Goal: Check status: Check status

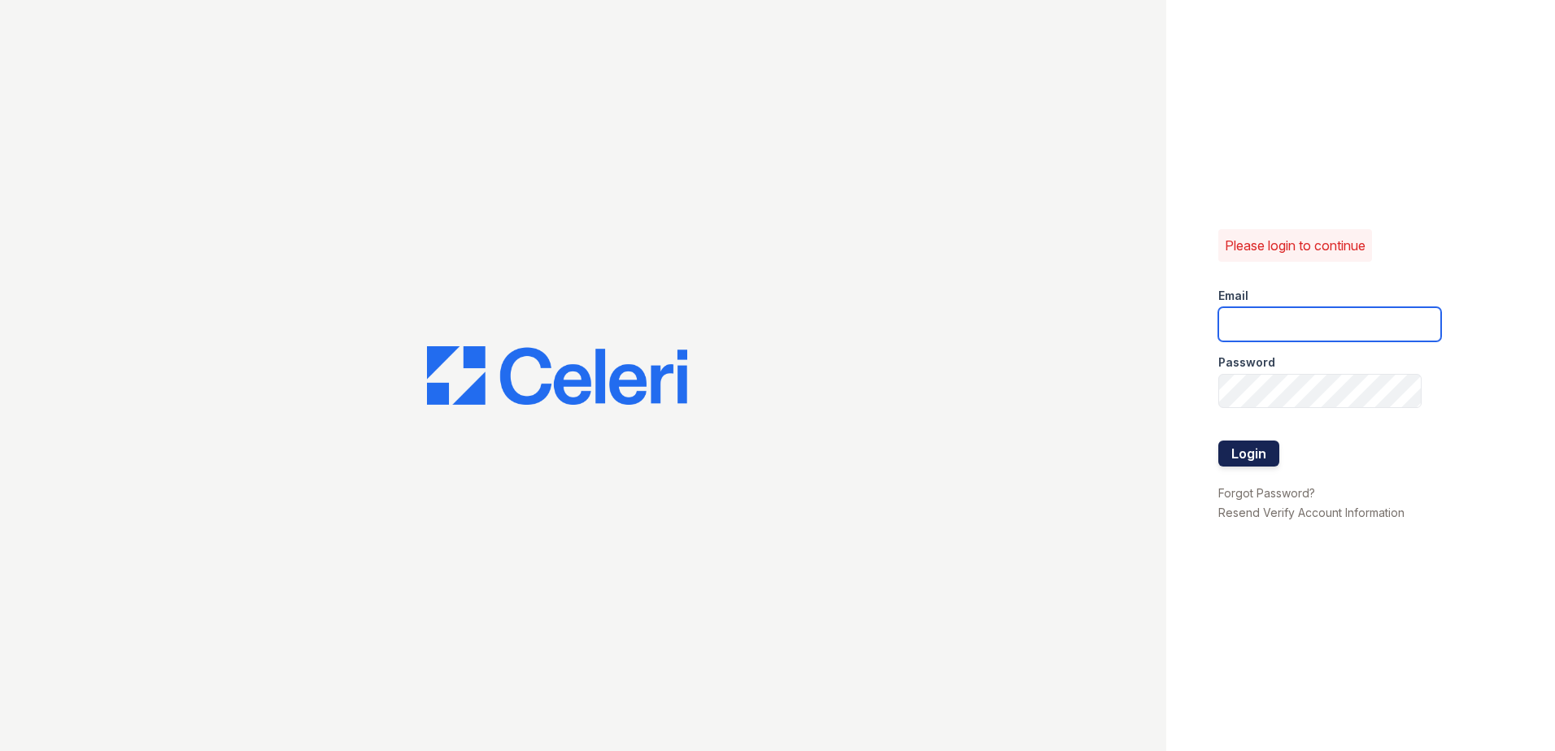
type input "renewwaltham@trinity-pm.com"
click at [1270, 446] on button "Login" at bounding box center [1248, 454] width 61 height 26
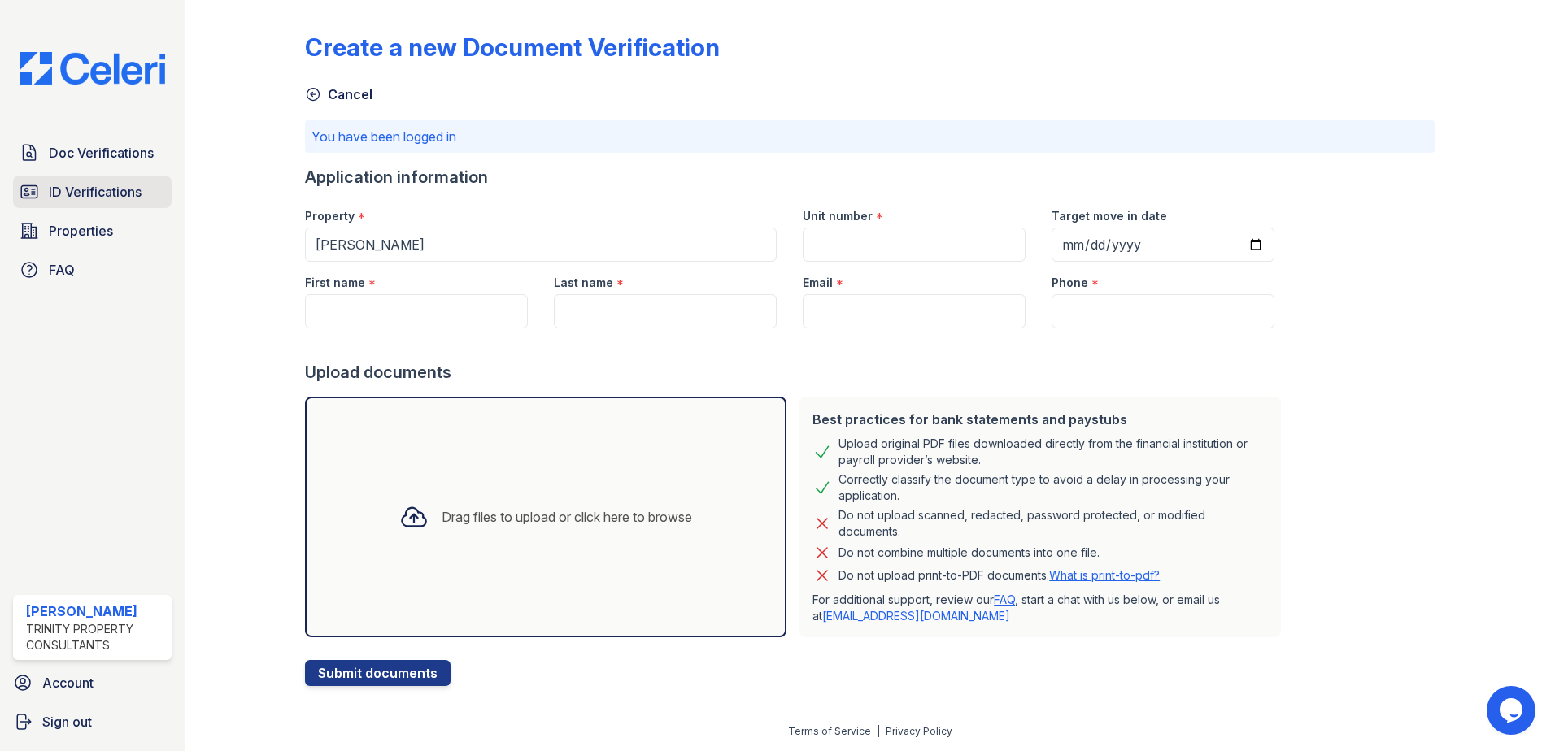
click at [80, 191] on span "ID Verifications" at bounding box center [95, 192] width 93 height 20
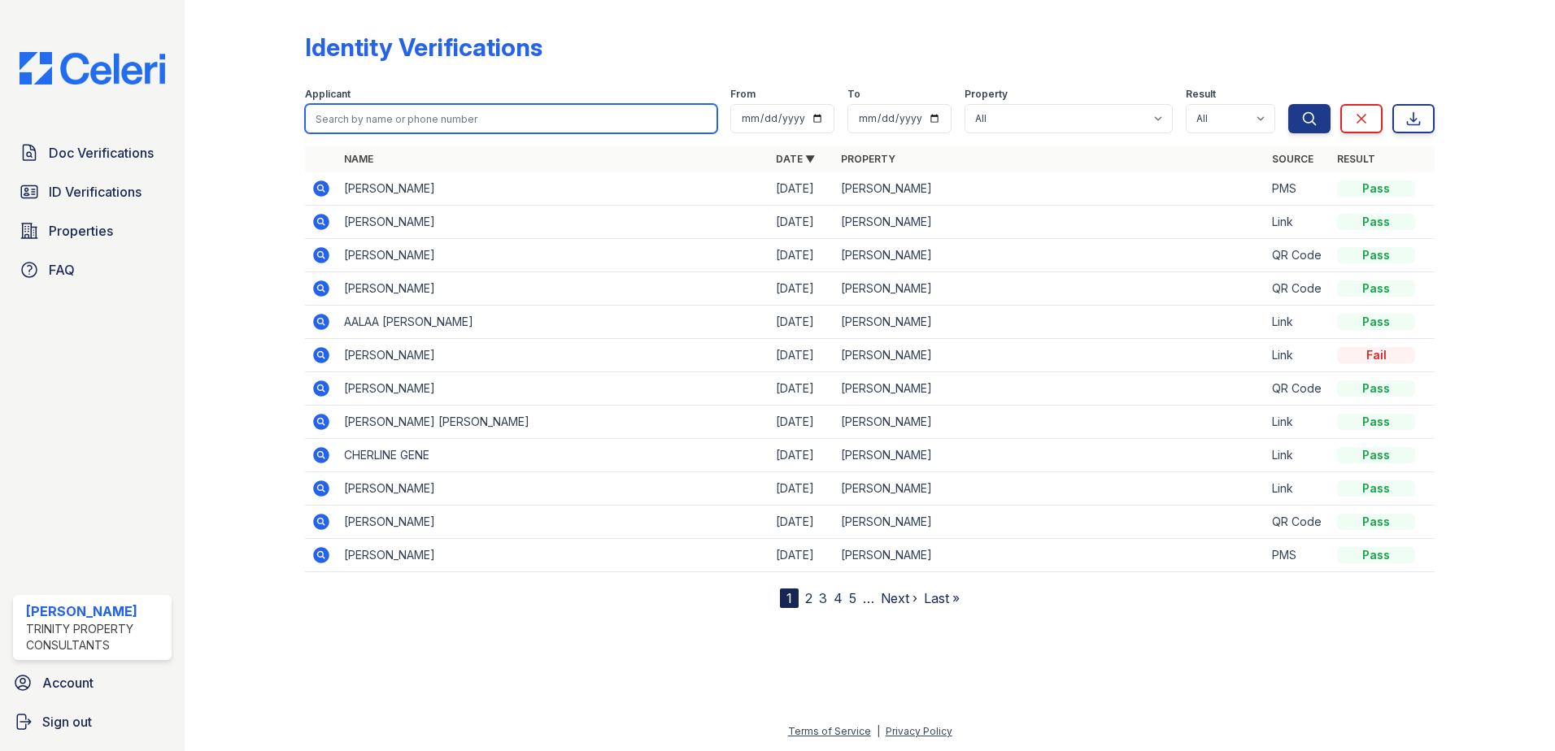
click at [460, 117] on input "search" at bounding box center [511, 118] width 412 height 29
type input "dakota"
click at [1288, 104] on button "Search" at bounding box center [1309, 118] width 42 height 29
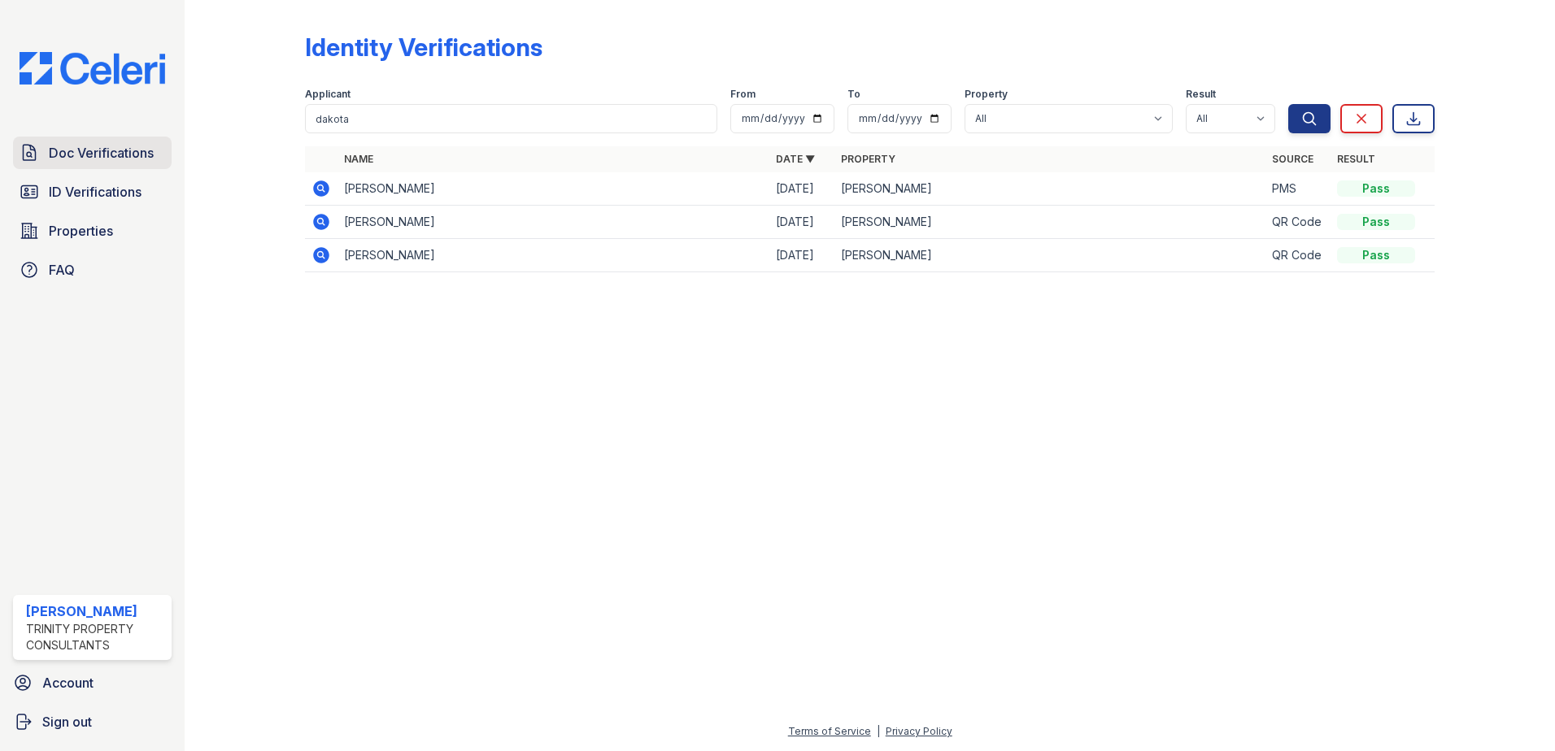
click at [104, 158] on span "Doc Verifications" at bounding box center [101, 153] width 105 height 20
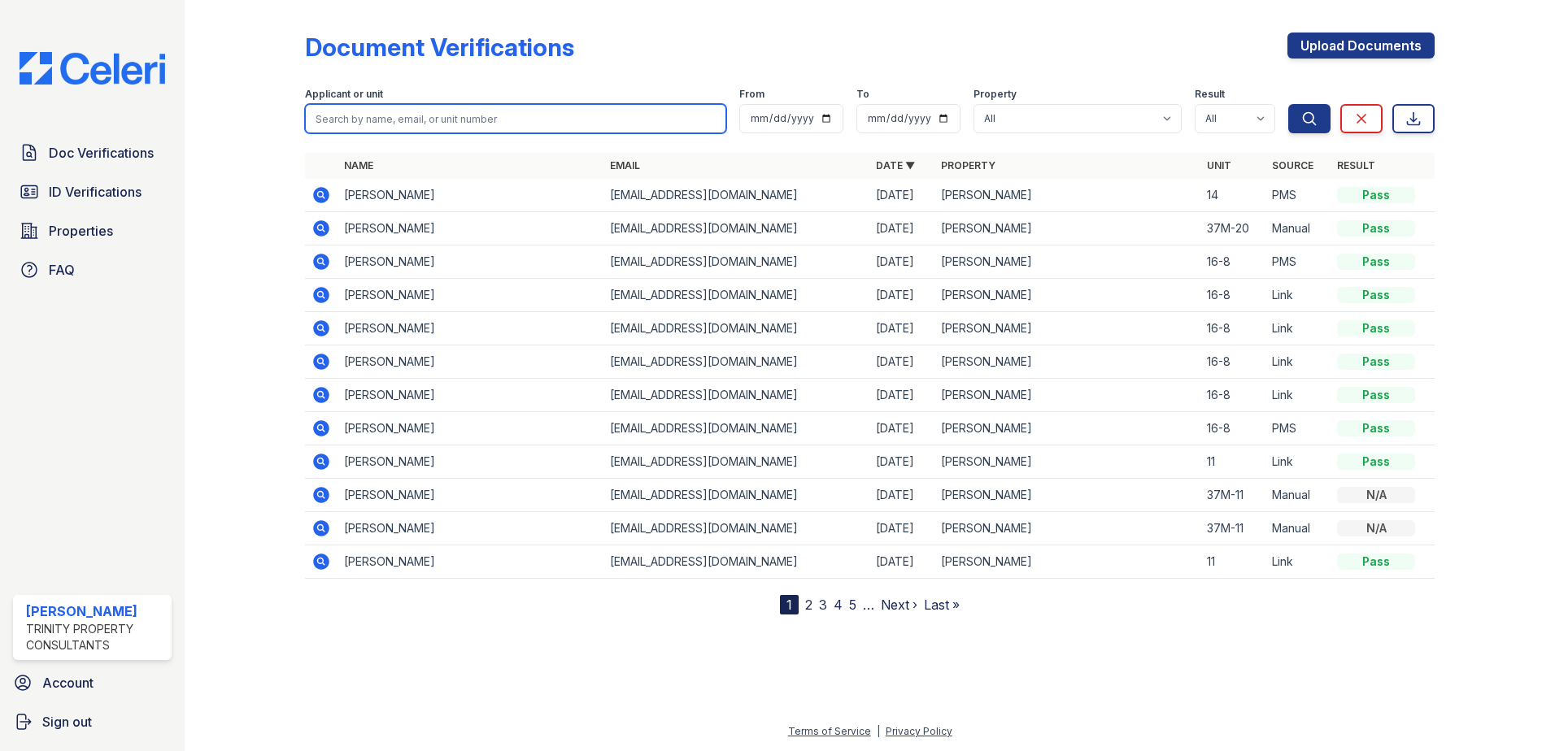
click at [408, 117] on input "search" at bounding box center [515, 118] width 421 height 29
type input "dakota"
click at [1288, 104] on button "Search" at bounding box center [1309, 118] width 42 height 29
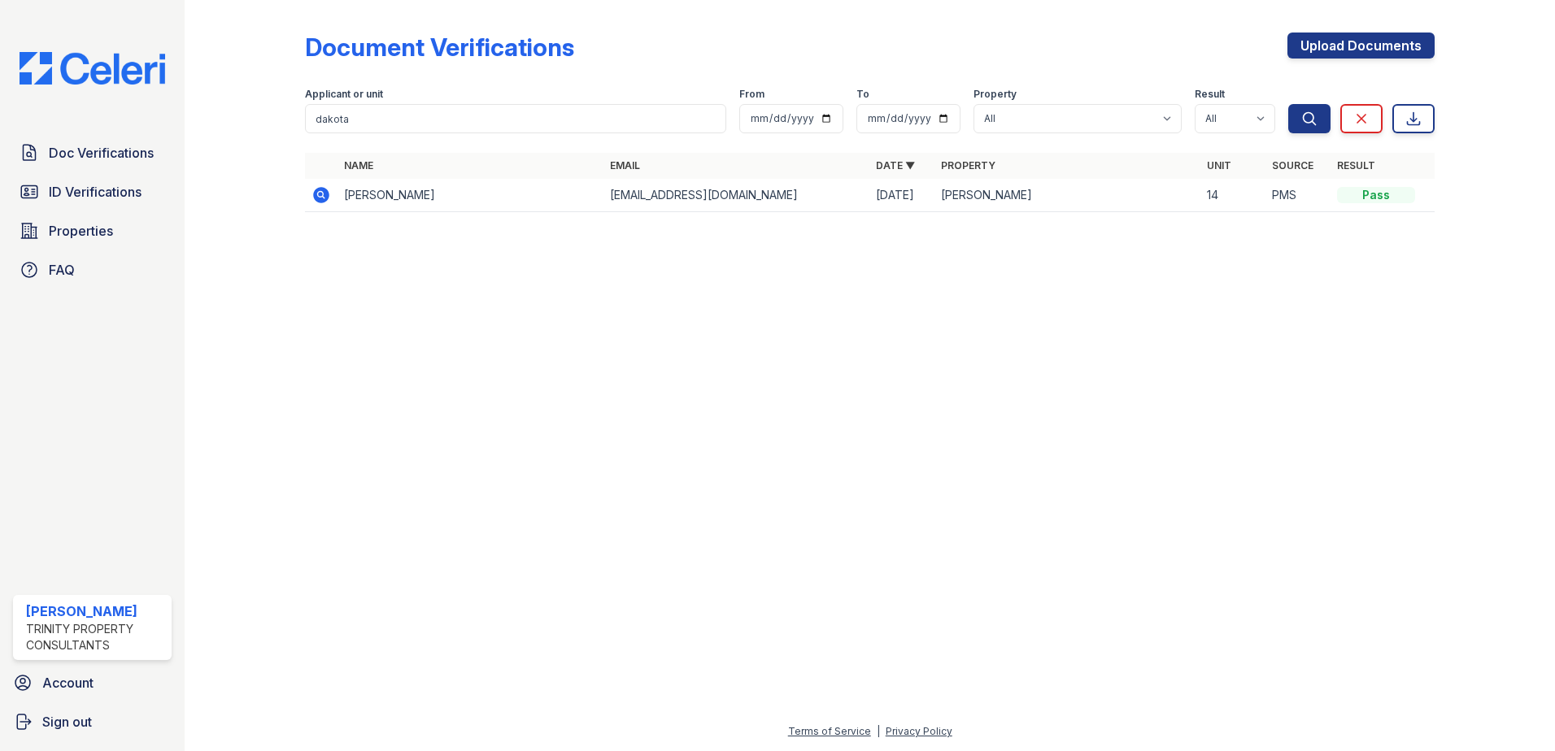
click at [803, 424] on div at bounding box center [870, 489] width 1318 height 468
click at [321, 195] on icon at bounding box center [320, 194] width 4 height 4
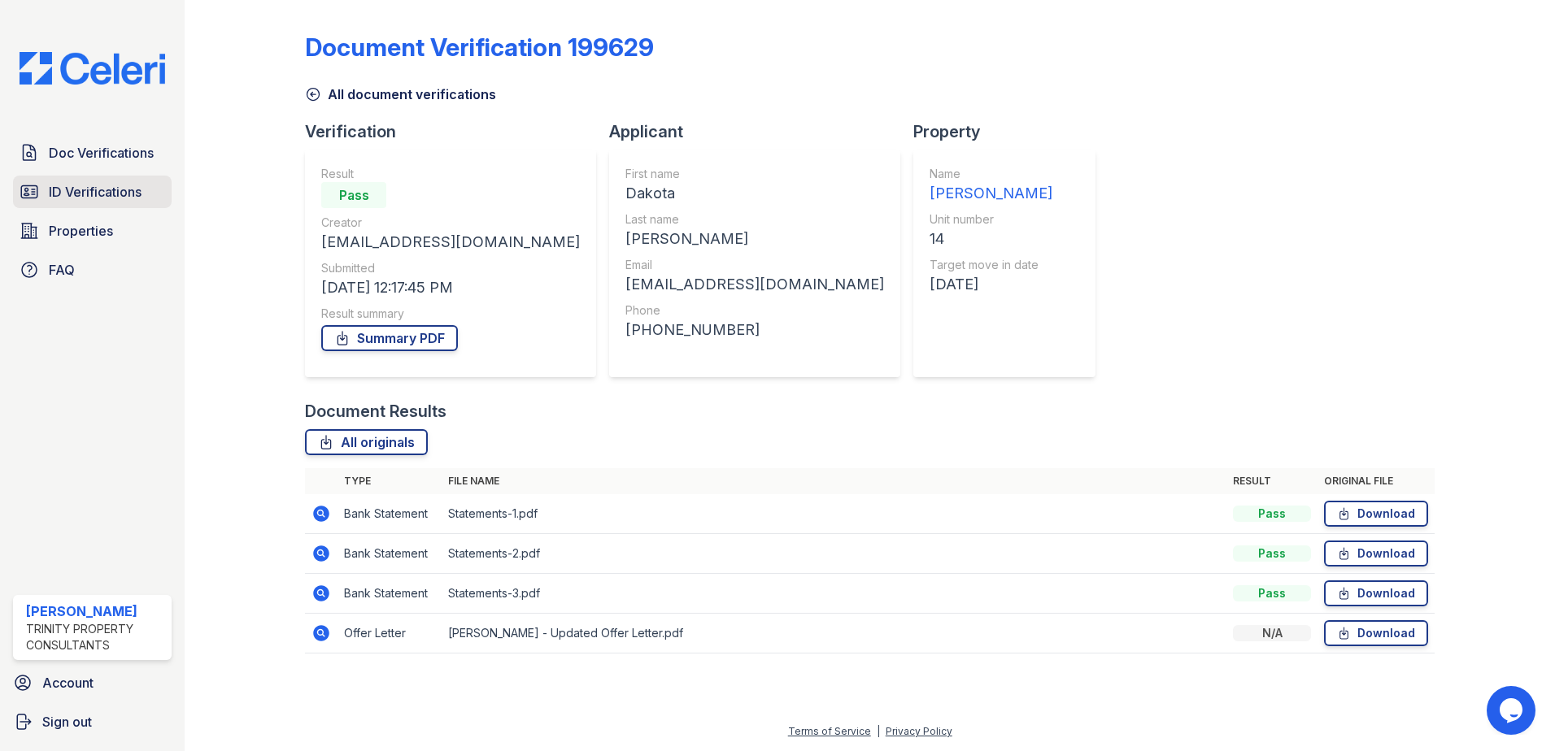
click at [70, 188] on span "ID Verifications" at bounding box center [95, 192] width 93 height 20
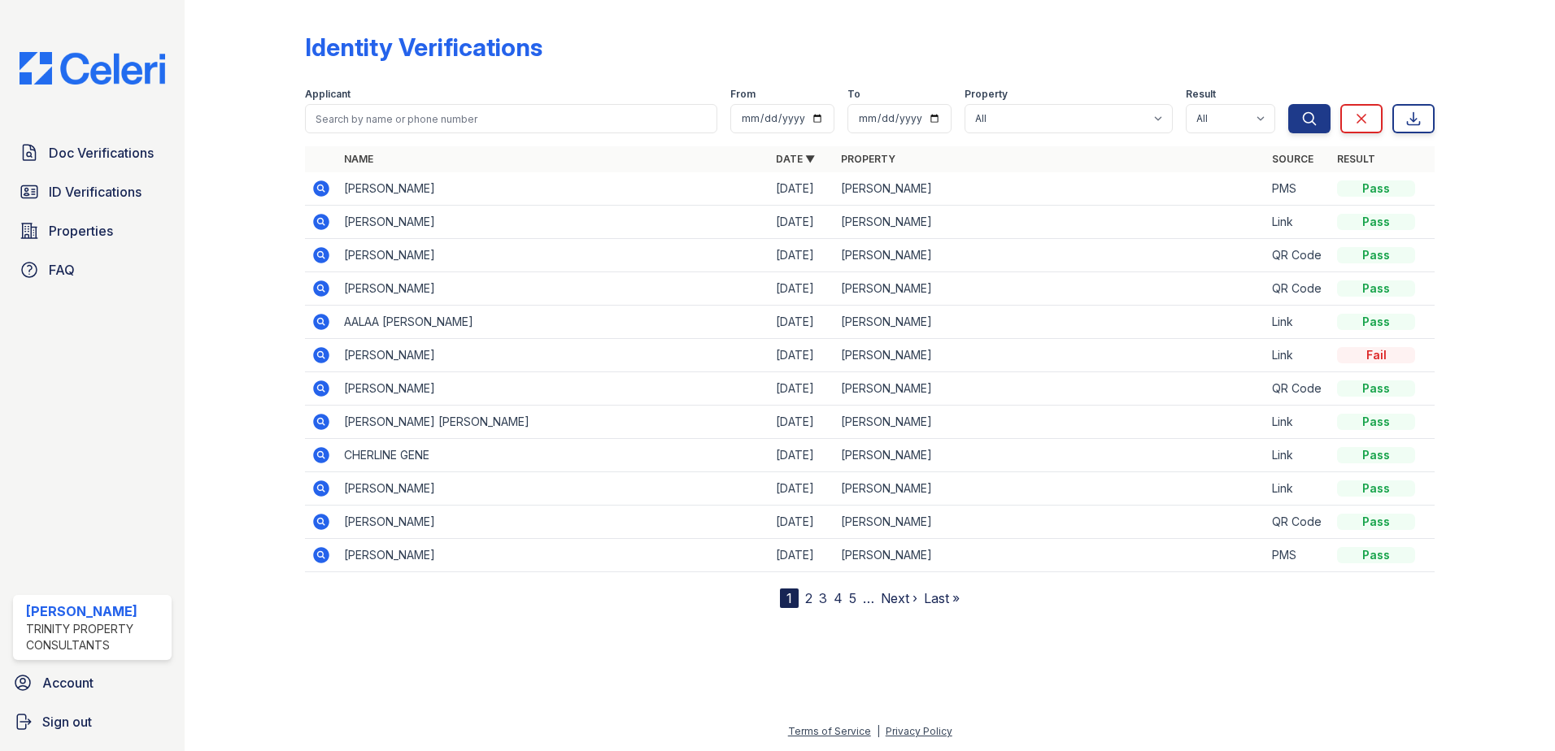
click at [324, 185] on icon at bounding box center [321, 189] width 16 height 16
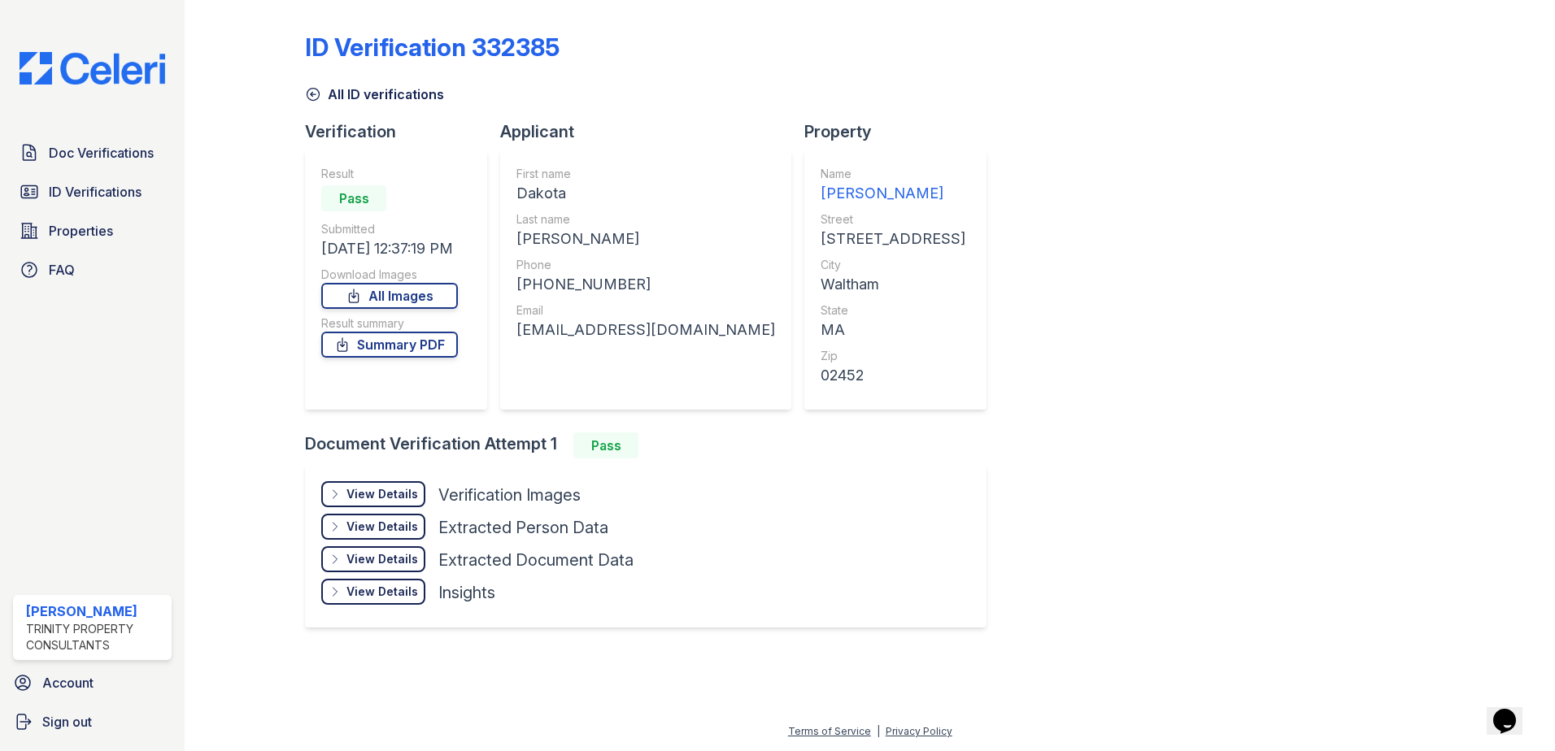
click at [365, 490] on div "View Details" at bounding box center [382, 494] width 72 height 16
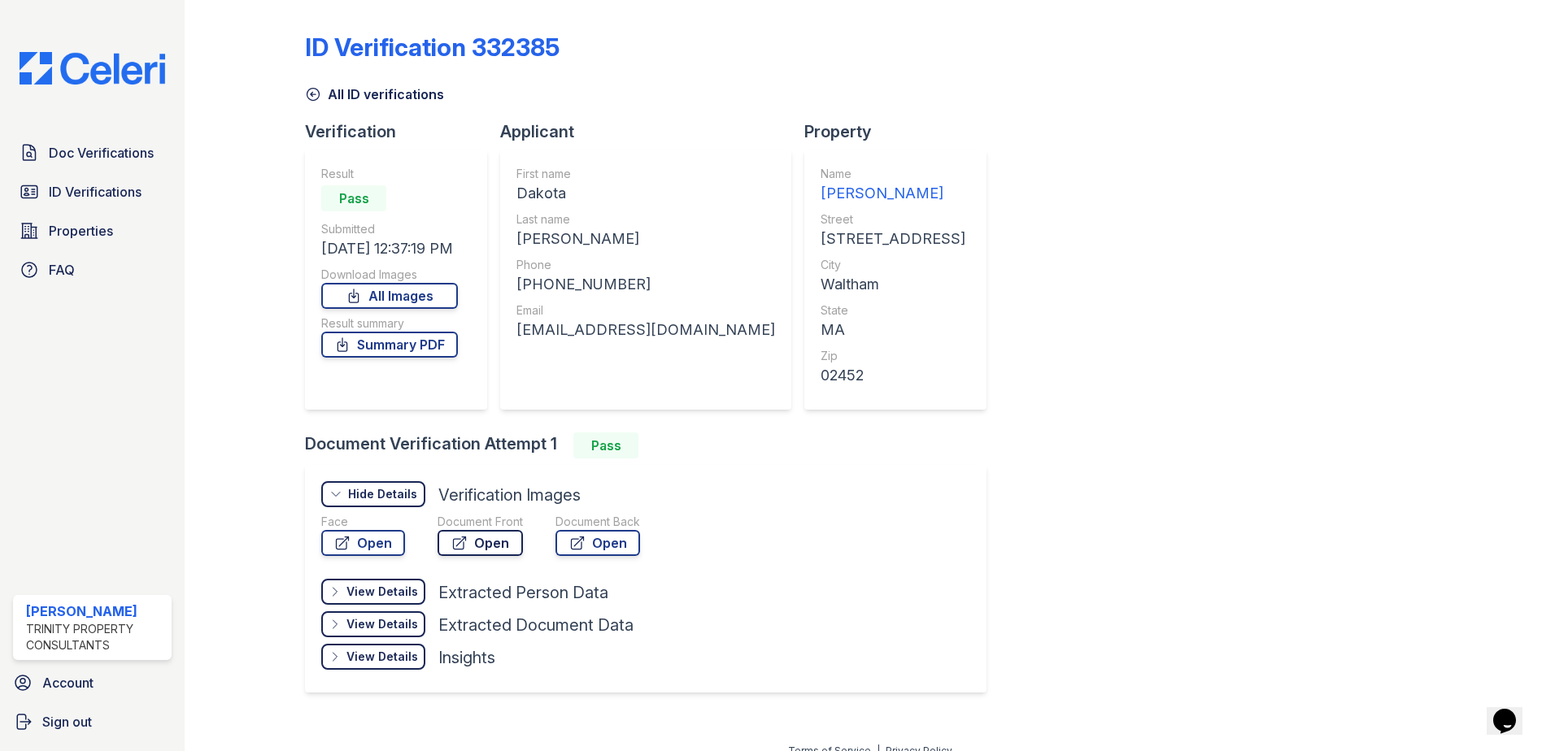
click at [487, 542] on link "Open" at bounding box center [479, 543] width 85 height 26
click at [108, 190] on span "ID Verifications" at bounding box center [95, 192] width 93 height 20
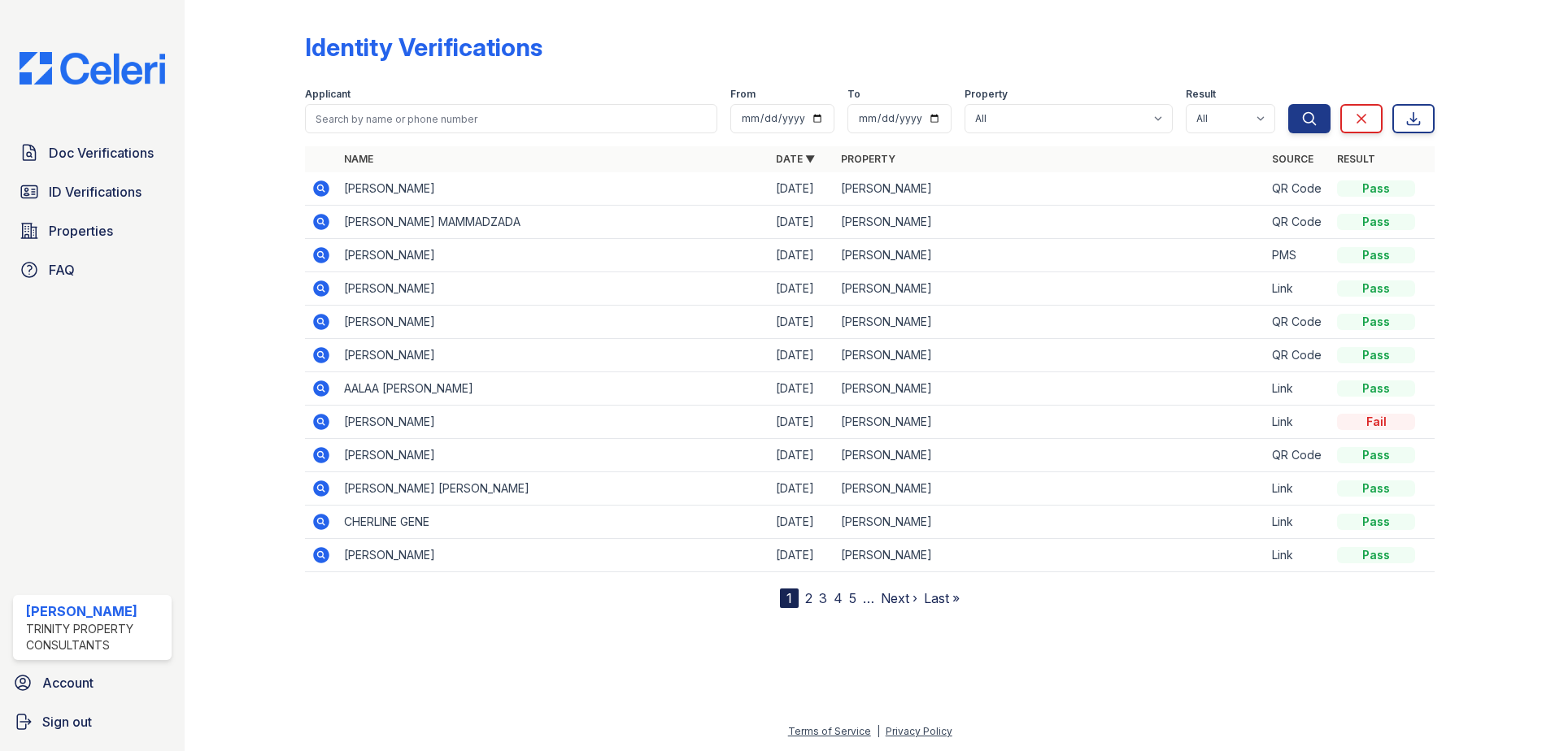
click at [326, 189] on icon at bounding box center [321, 189] width 16 height 16
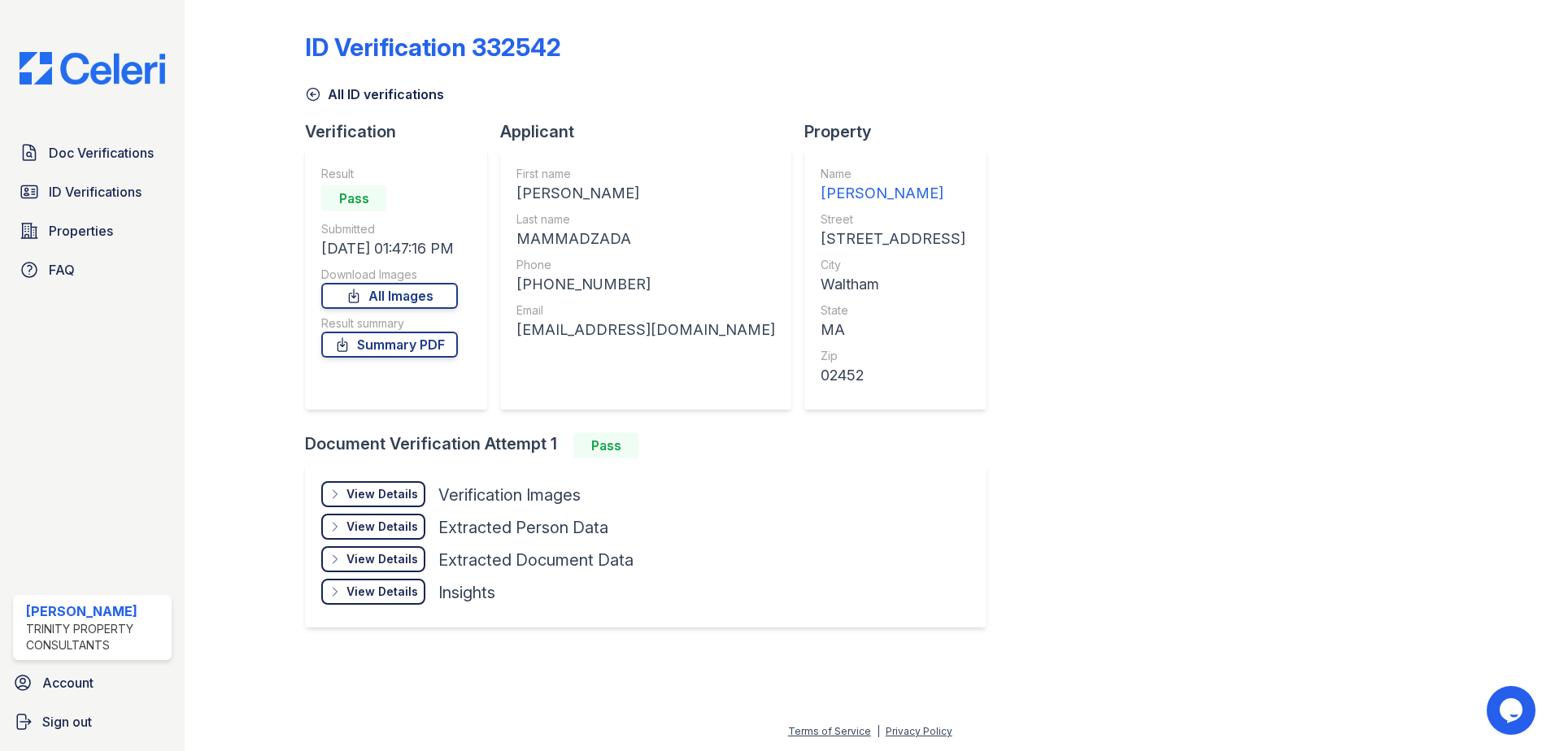
click at [373, 488] on div "View Details" at bounding box center [382, 494] width 72 height 16
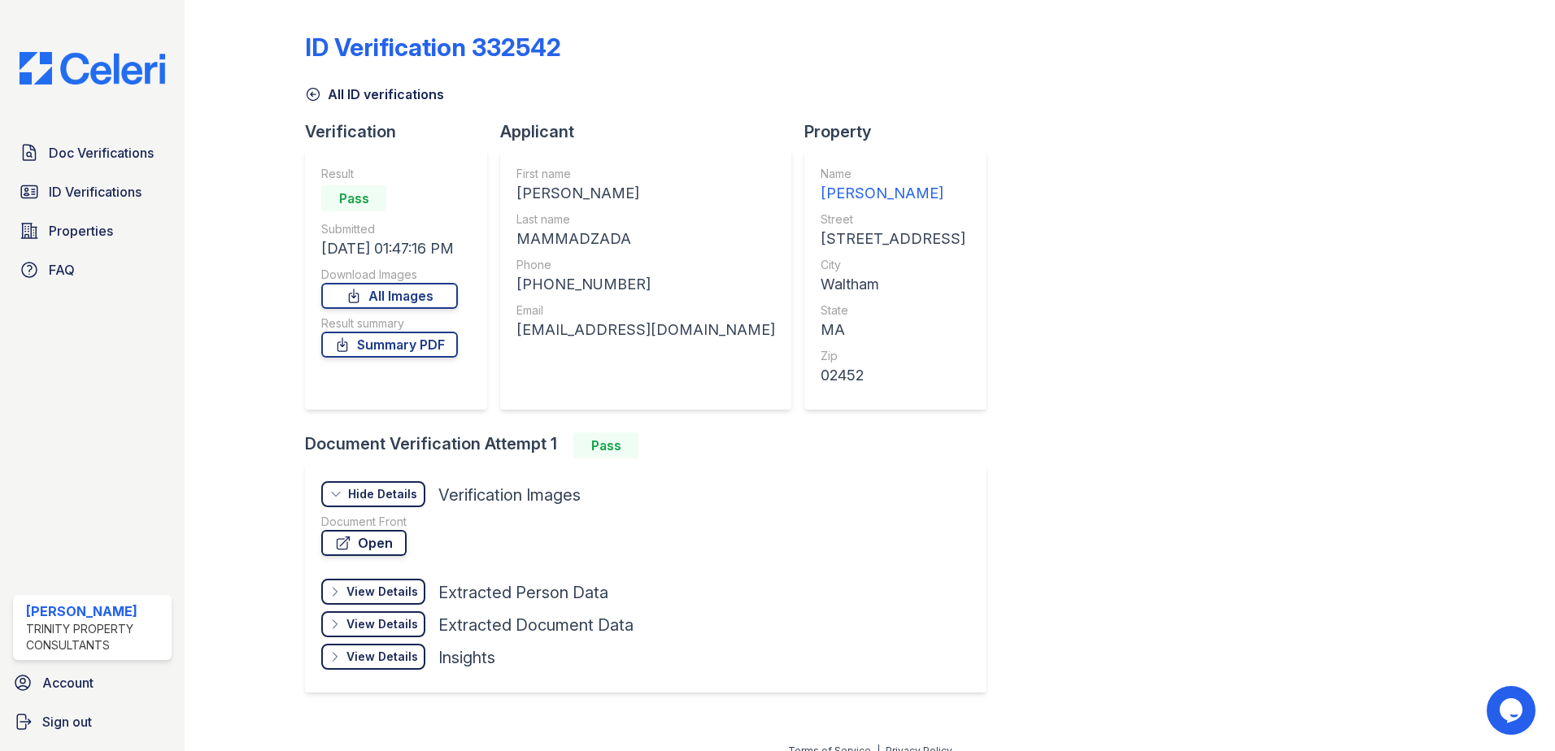
click at [376, 541] on link "Open" at bounding box center [363, 543] width 85 height 26
drag, startPoint x: 706, startPoint y: 332, endPoint x: 516, endPoint y: 329, distance: 190.3
click at [516, 329] on div "First name ELMAN Last name MAMMADZADA Phone +17812666152 Email mammadzada8@gmai…" at bounding box center [645, 280] width 291 height 260
drag, startPoint x: 516, startPoint y: 329, endPoint x: 548, endPoint y: 337, distance: 33.3
copy div "mammadzada8@gmail.com"
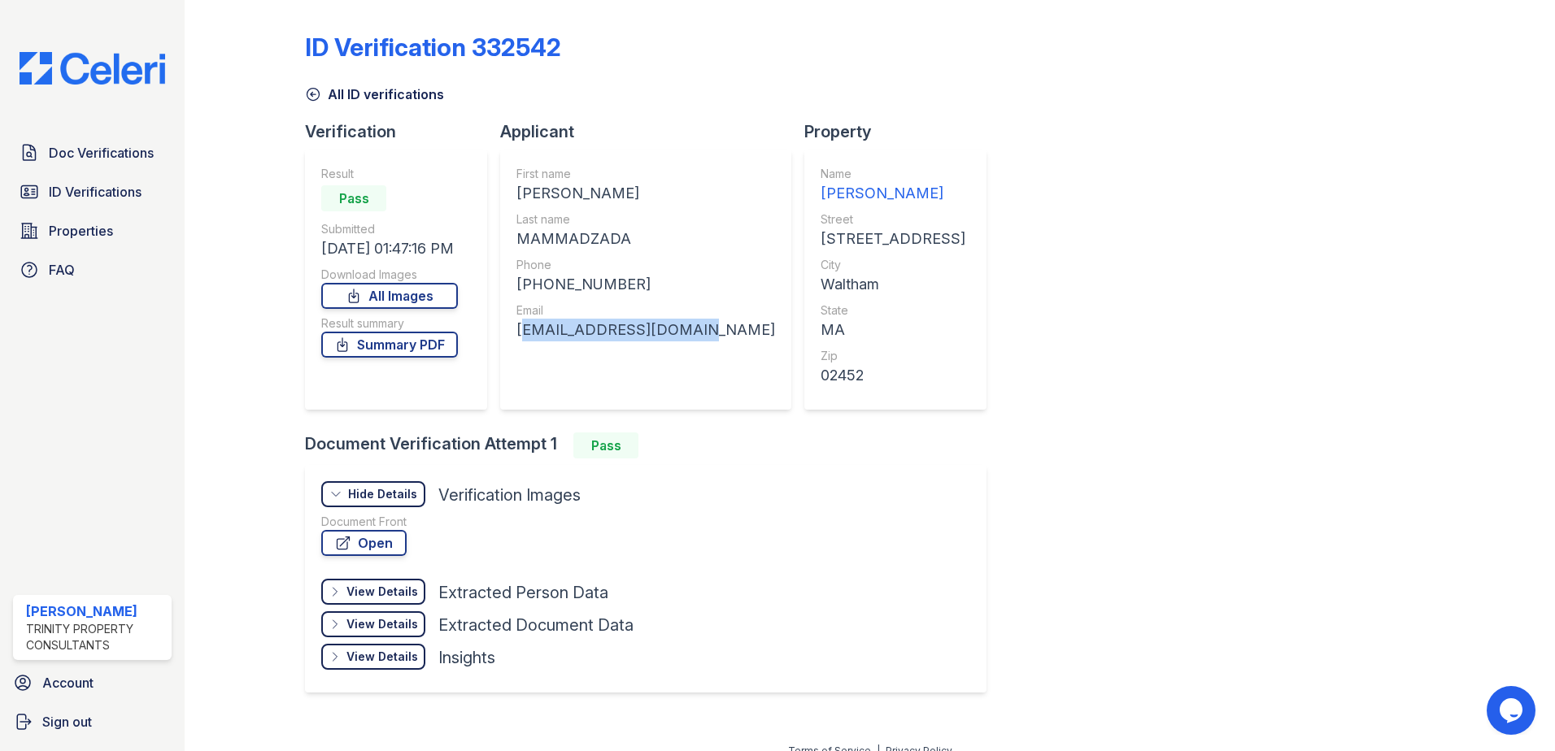
click at [316, 94] on icon at bounding box center [313, 94] width 16 height 16
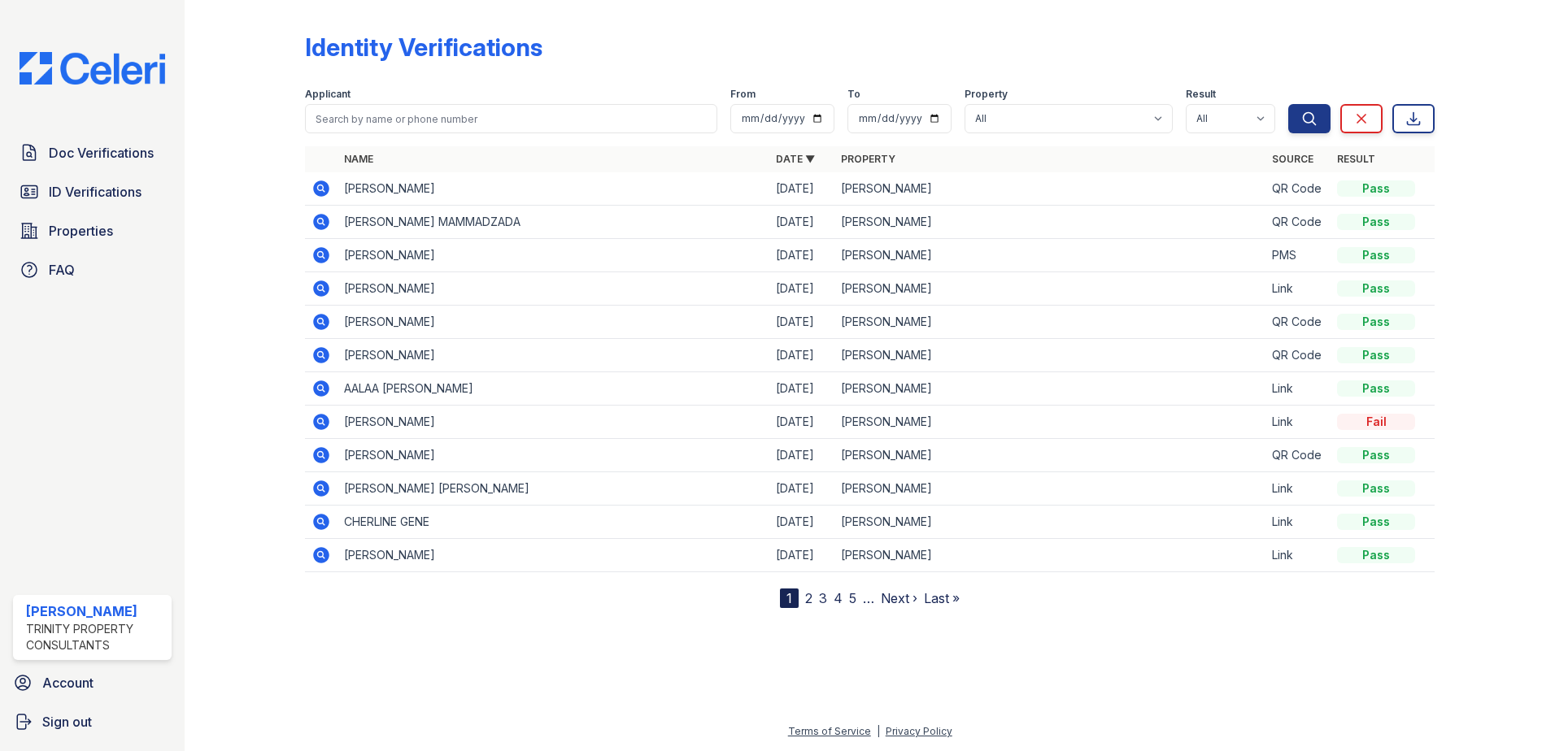
click at [320, 217] on icon at bounding box center [321, 222] width 16 height 16
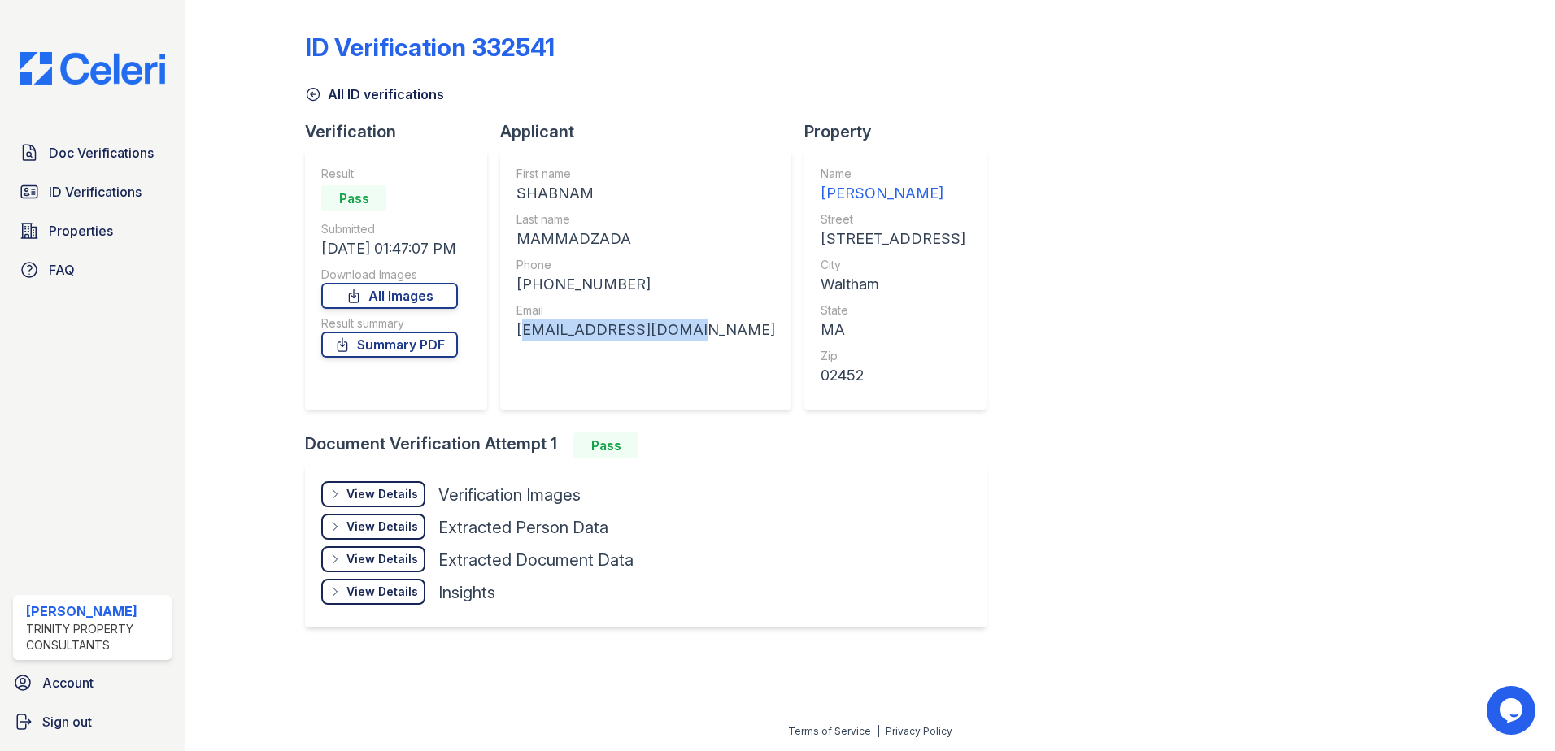
drag, startPoint x: 697, startPoint y: 332, endPoint x: 518, endPoint y: 337, distance: 179.0
click at [518, 337] on div "[EMAIL_ADDRESS][DOMAIN_NAME]" at bounding box center [645, 330] width 259 height 23
drag, startPoint x: 518, startPoint y: 337, endPoint x: 541, endPoint y: 337, distance: 22.8
copy div "[EMAIL_ADDRESS][DOMAIN_NAME]"
drag, startPoint x: 628, startPoint y: 279, endPoint x: 529, endPoint y: 290, distance: 99.0
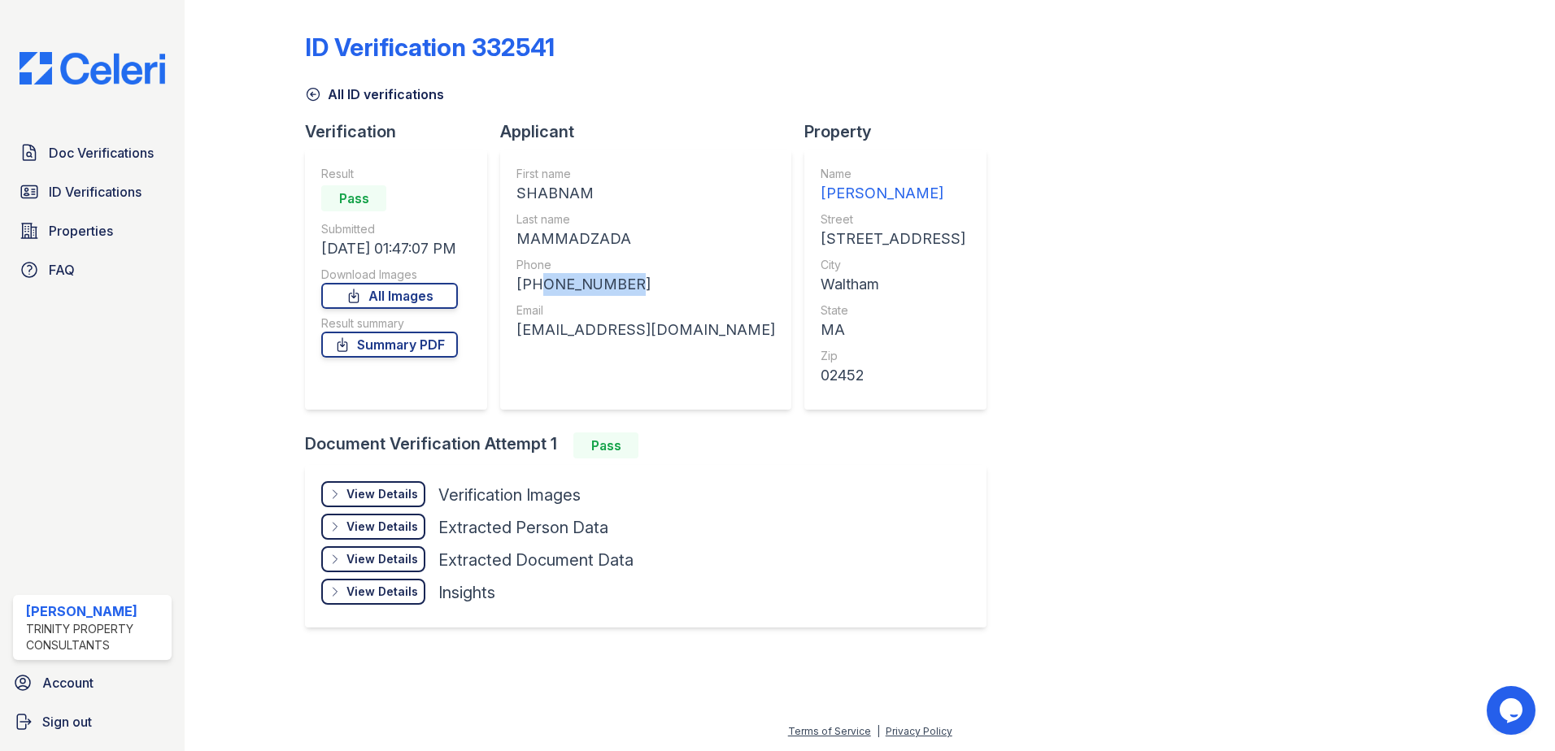
click at [529, 290] on div "[PHONE_NUMBER]" at bounding box center [645, 284] width 259 height 23
drag, startPoint x: 529, startPoint y: 290, endPoint x: 544, endPoint y: 288, distance: 14.8
copy div "7817613658"
click at [384, 503] on div "View Details Details" at bounding box center [373, 494] width 104 height 26
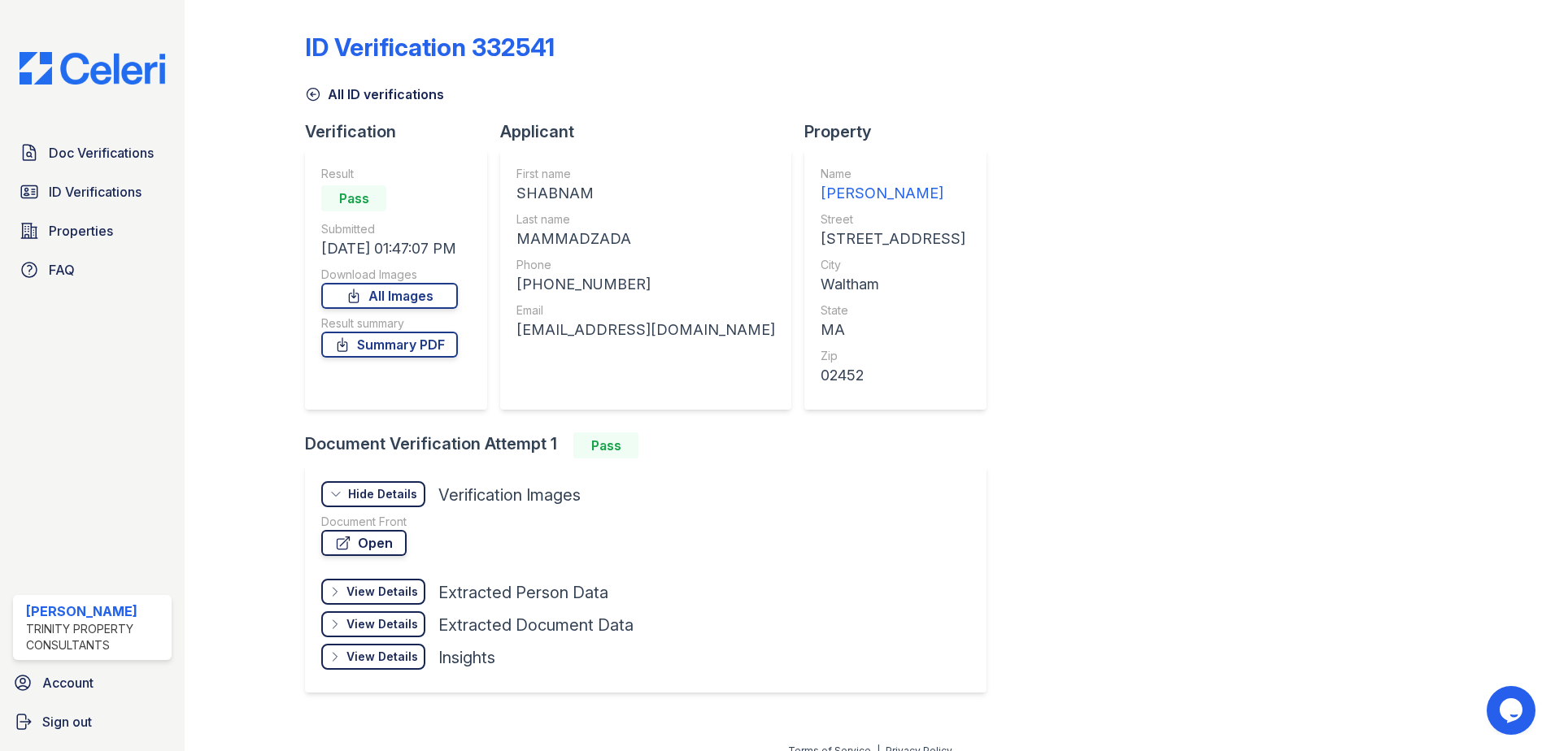
click at [372, 544] on link "Open" at bounding box center [363, 543] width 85 height 26
click at [390, 347] on link "Summary PDF" at bounding box center [389, 345] width 137 height 26
click at [363, 538] on link "Open" at bounding box center [363, 543] width 85 height 26
click at [309, 94] on icon at bounding box center [313, 94] width 16 height 16
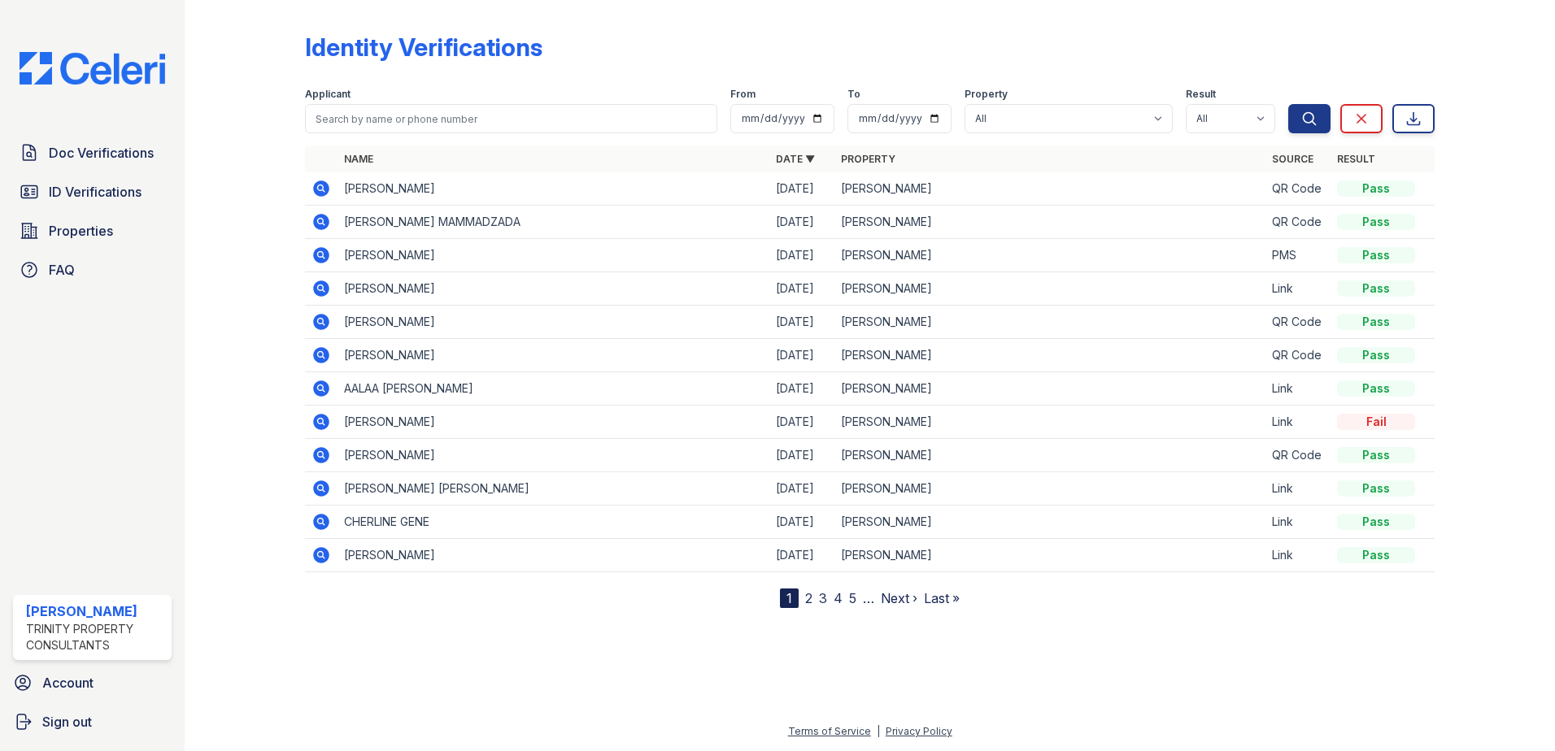
click at [323, 192] on icon at bounding box center [321, 189] width 16 height 16
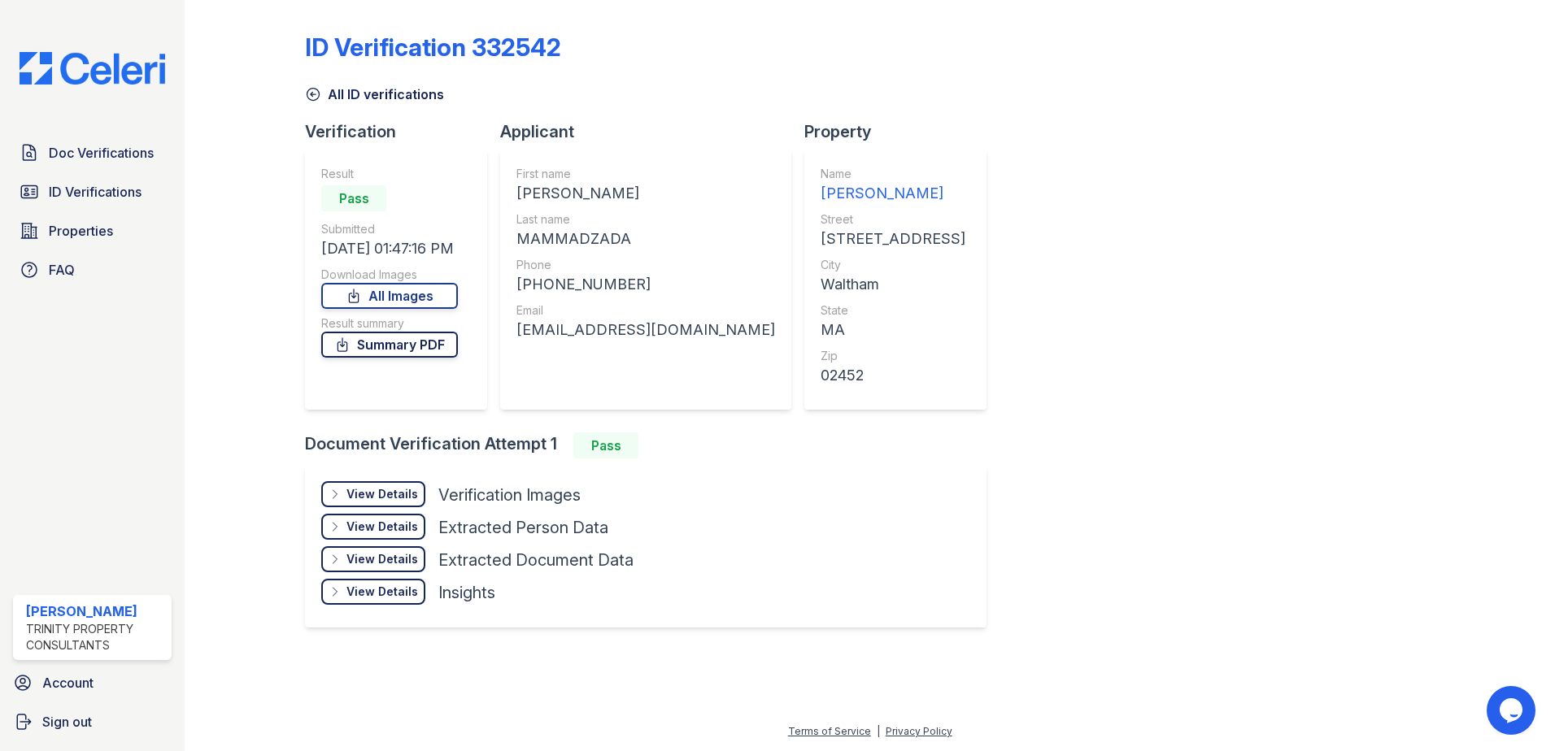
click at [398, 337] on link "Summary PDF" at bounding box center [389, 345] width 137 height 26
click at [377, 491] on div "View Details" at bounding box center [382, 494] width 72 height 16
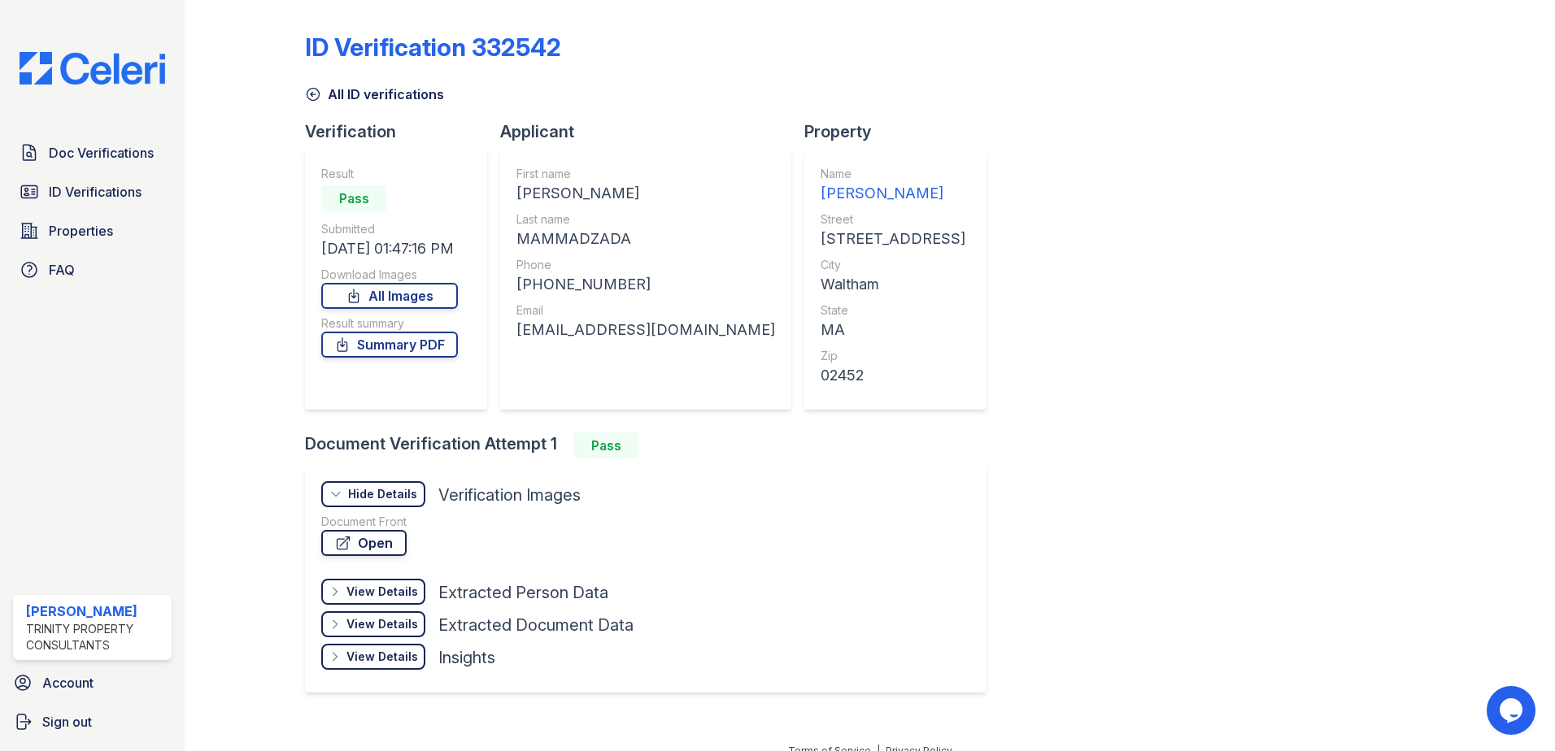
click at [383, 537] on link "Open" at bounding box center [363, 543] width 85 height 26
click at [398, 354] on link "Summary PDF" at bounding box center [389, 345] width 137 height 26
click at [307, 94] on icon at bounding box center [313, 94] width 16 height 16
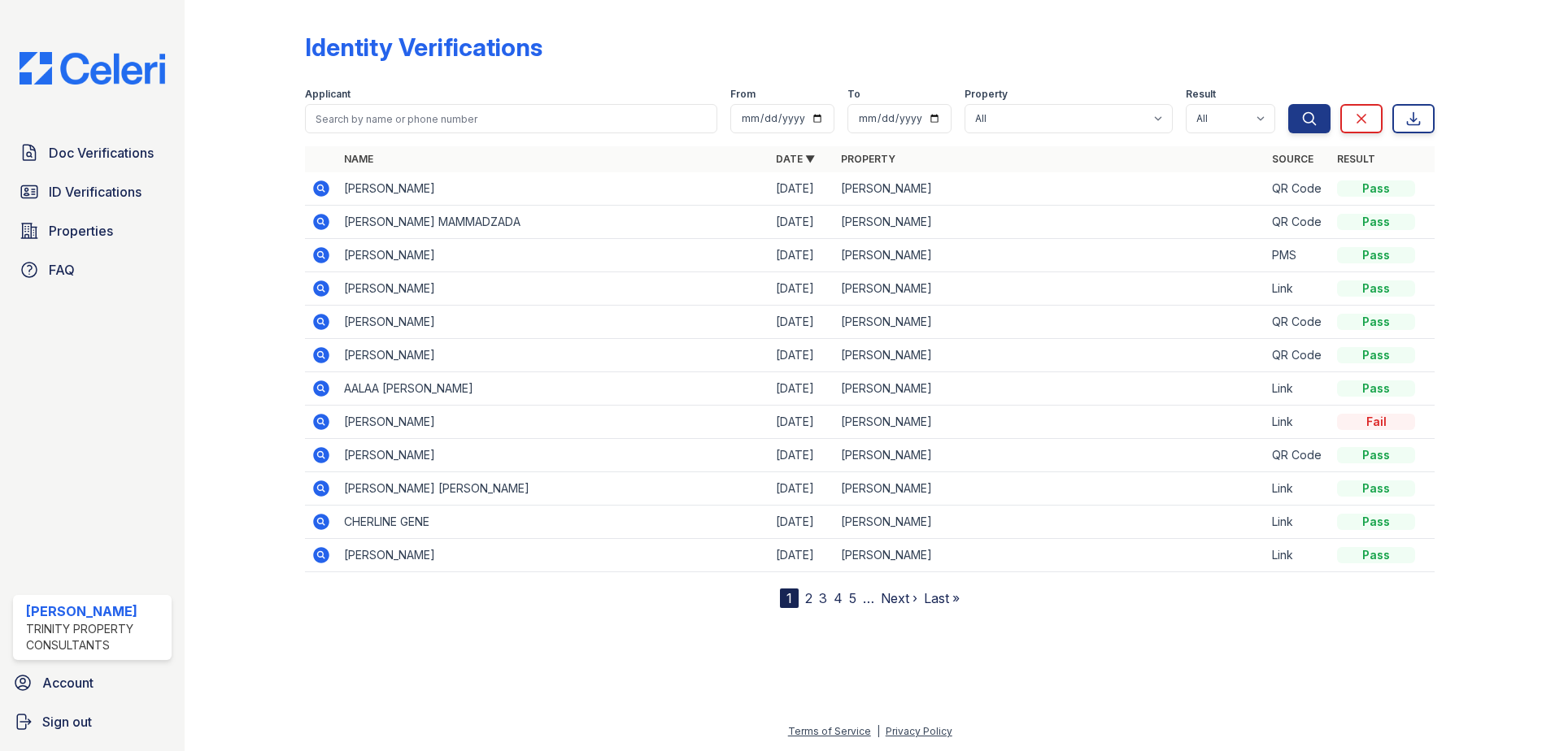
click at [316, 220] on icon at bounding box center [321, 222] width 16 height 16
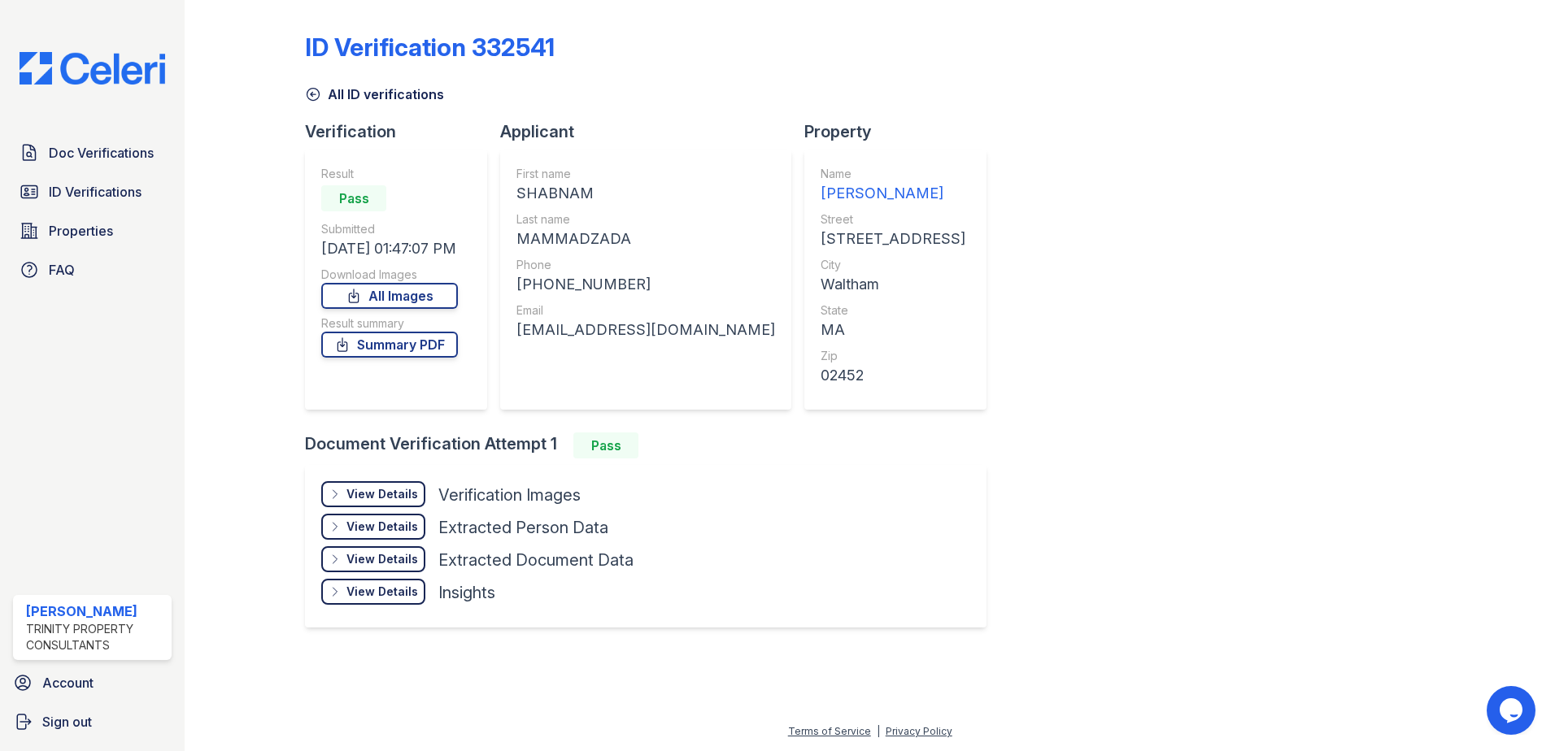
click at [381, 488] on div "View Details" at bounding box center [382, 494] width 72 height 16
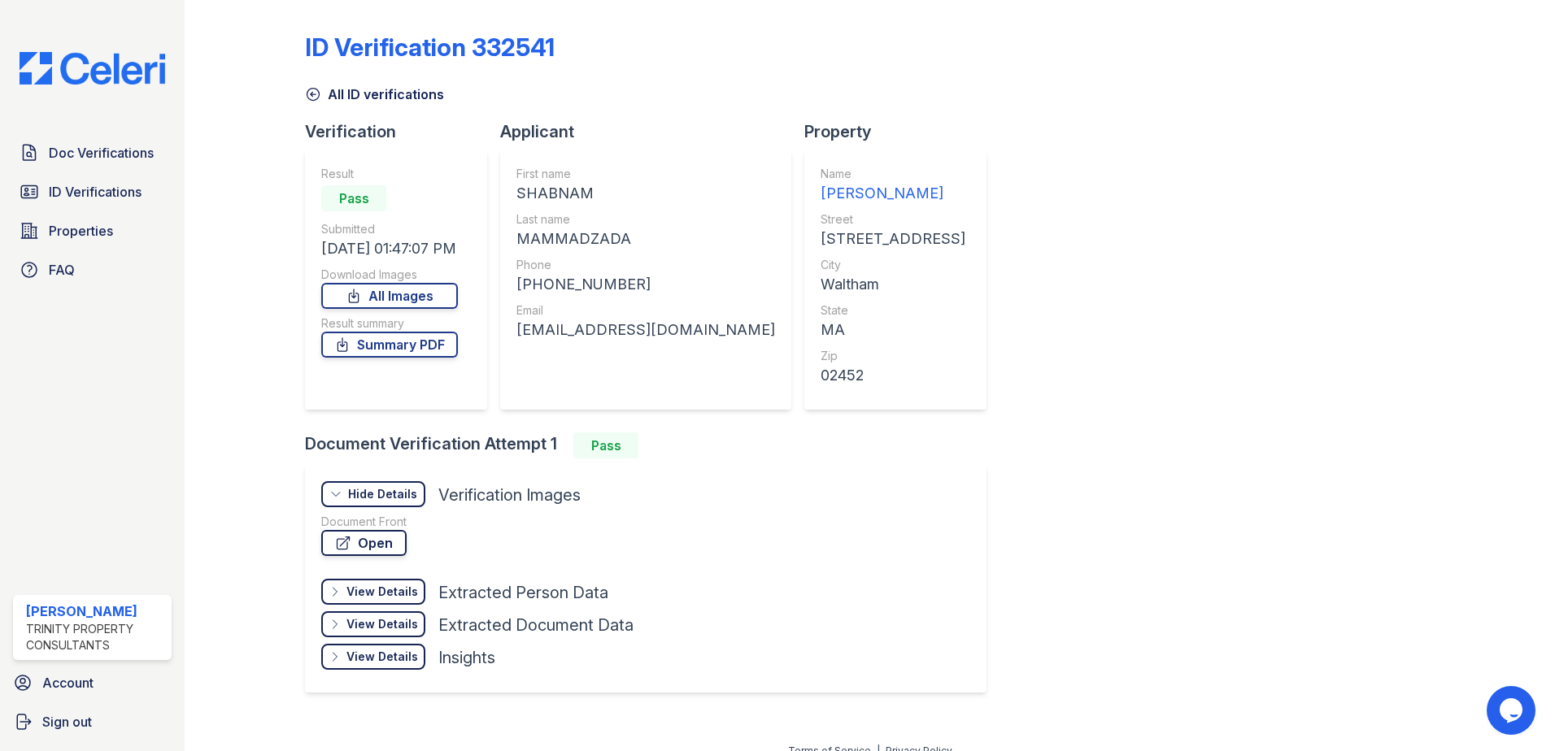
click at [379, 537] on link "Open" at bounding box center [363, 543] width 85 height 26
click at [390, 343] on link "Summary PDF" at bounding box center [389, 345] width 137 height 26
click at [1162, 338] on div "ID Verification 332541 All ID verifications Verification Result Pass Submitted …" at bounding box center [869, 361] width 1129 height 709
click at [1045, 108] on div "ID Verification 332541 All ID verifications Verification Result Pass Submitted …" at bounding box center [869, 361] width 1129 height 709
